Goal: Share content: Share content

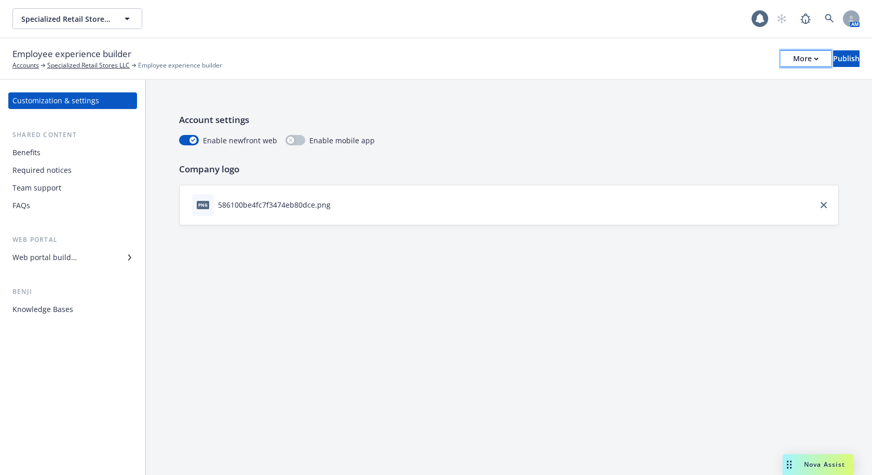
click at [788, 60] on button "More" at bounding box center [806, 58] width 50 height 17
click at [701, 104] on link "Copy portal link" at bounding box center [720, 102] width 154 height 21
